Goal: Task Accomplishment & Management: Complete application form

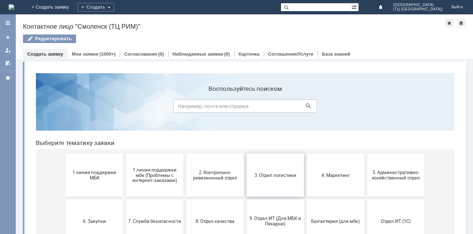
click at [271, 177] on span "3. Отдел логистики" at bounding box center [275, 174] width 53 height 5
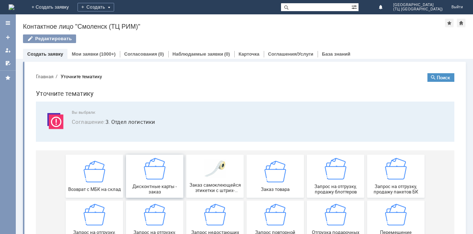
click at [156, 173] on img at bounding box center [155, 169] width 22 height 22
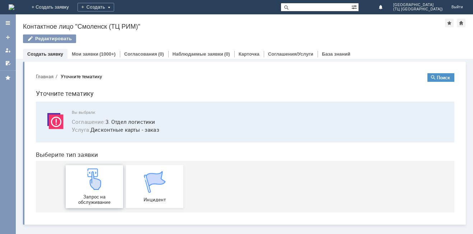
click at [95, 177] on img at bounding box center [95, 179] width 22 height 22
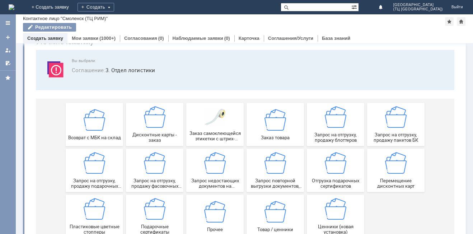
scroll to position [60, 0]
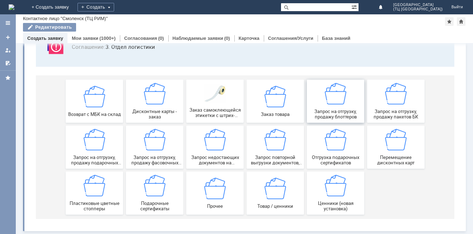
click at [332, 93] on img at bounding box center [336, 94] width 22 height 22
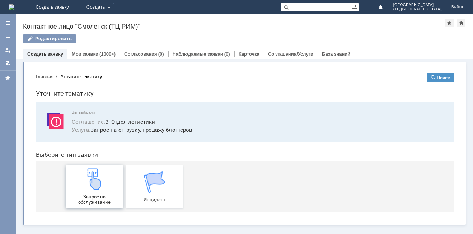
click at [93, 179] on img at bounding box center [95, 179] width 22 height 22
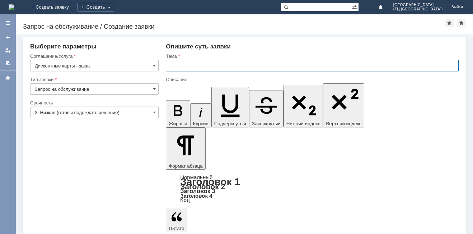
click at [179, 65] on input "text" at bounding box center [312, 65] width 293 height 11
type input "дисконтные карты заказ"
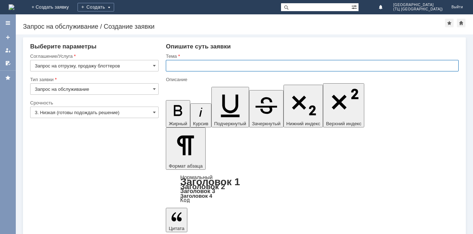
click at [190, 64] on input "text" at bounding box center [312, 65] width 293 height 11
type input "запрос на отгрузку блоттеров"
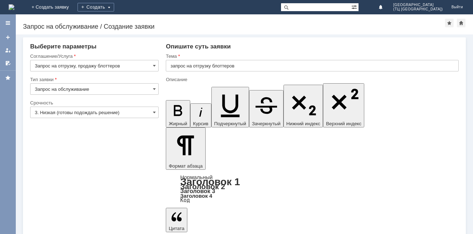
drag, startPoint x: 181, startPoint y: 1926, endPoint x: 196, endPoint y: 1920, distance: 16.9
